Goal: Information Seeking & Learning: Understand process/instructions

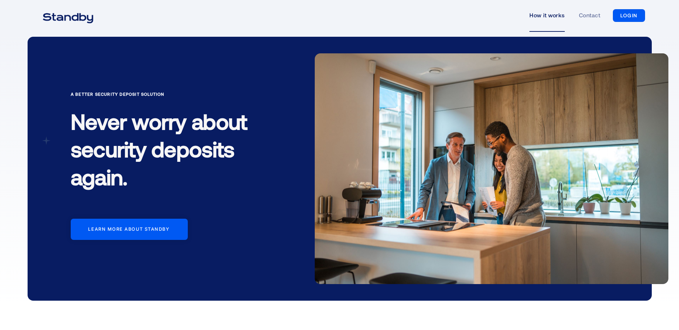
click at [548, 17] on link "How it works" at bounding box center [546, 15] width 35 height 33
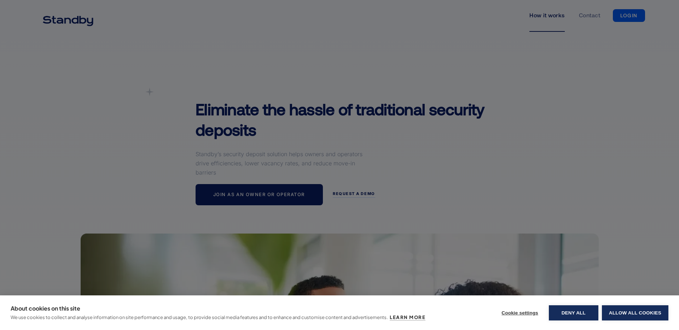
drag, startPoint x: 624, startPoint y: 317, endPoint x: 307, endPoint y: 164, distance: 352.3
click at [623, 317] on button "Allow all cookies" at bounding box center [635, 312] width 66 height 15
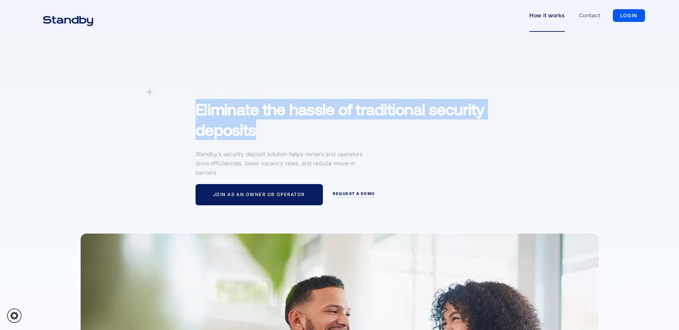
drag, startPoint x: 267, startPoint y: 142, endPoint x: 193, endPoint y: 107, distance: 81.3
click at [193, 107] on div "A simpler Deposit Solution Eliminate the hassle of traditional security deposit…" at bounding box center [360, 147] width 345 height 118
click at [206, 115] on h1 "Eliminate the hassle of traditional security deposits" at bounding box center [361, 119] width 331 height 41
drag, startPoint x: 178, startPoint y: 99, endPoint x: 272, endPoint y: 132, distance: 99.4
click at [272, 132] on div "A simpler Deposit Solution Eliminate the hassle of traditional security deposit…" at bounding box center [340, 147] width 518 height 118
